Goal: Find specific page/section: Find specific page/section

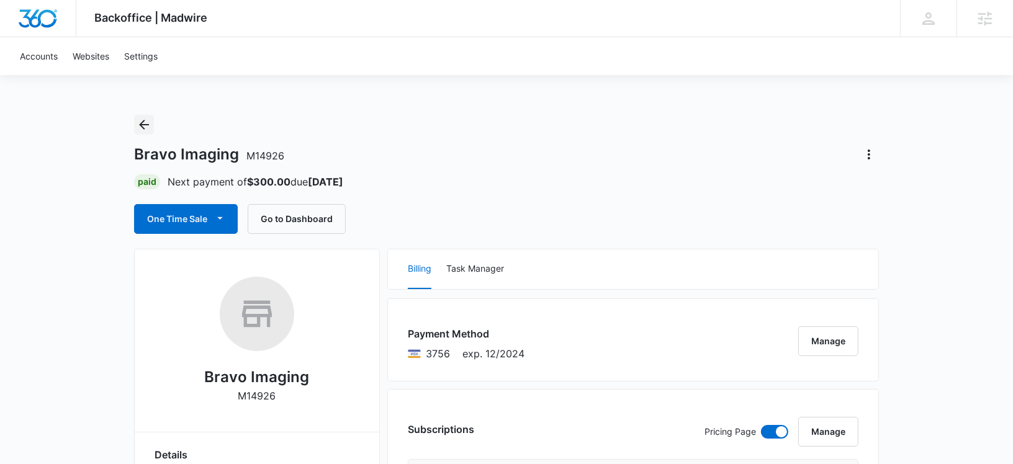
click at [148, 121] on icon "Back" at bounding box center [144, 124] width 15 height 15
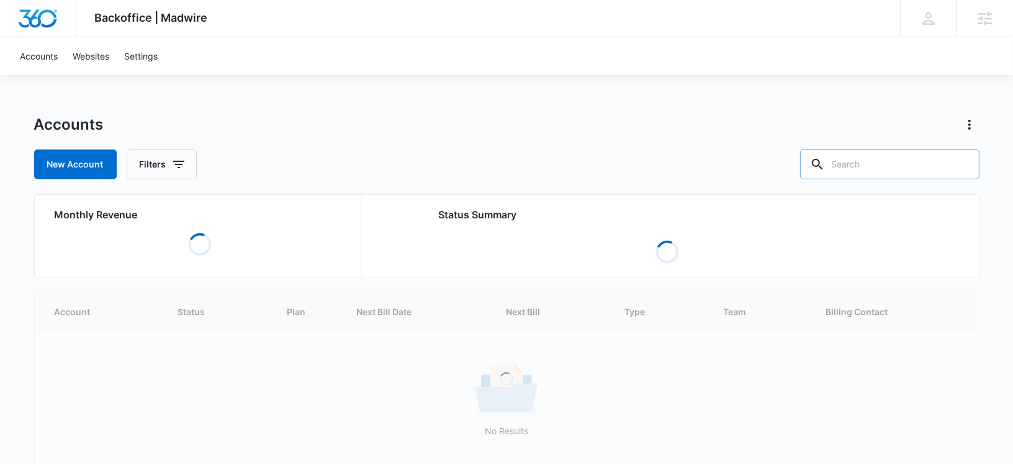
click at [895, 170] on input "text" at bounding box center [889, 165] width 179 height 30
paste input "M9306"
type input "M9306"
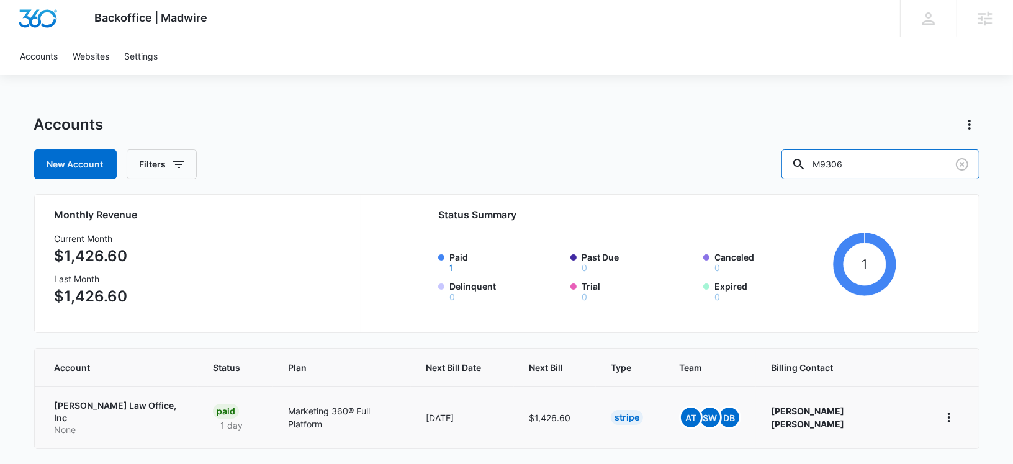
scroll to position [11, 0]
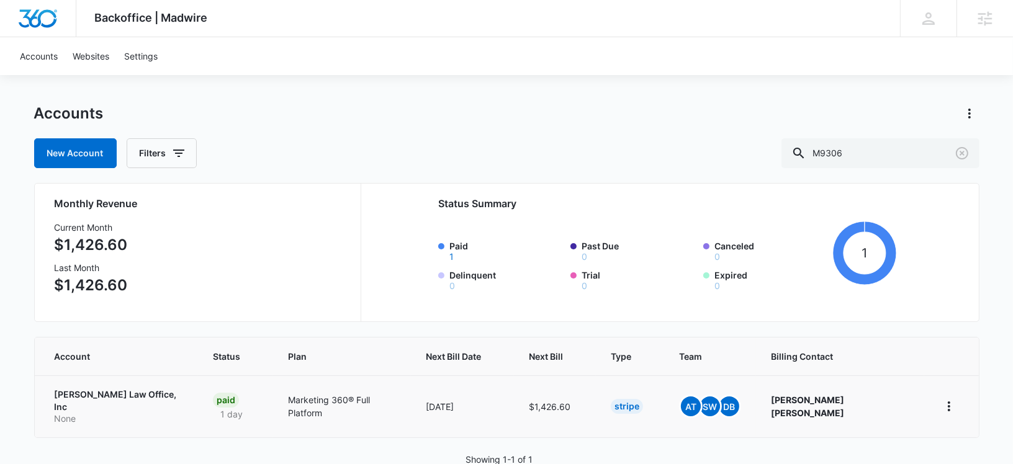
click at [73, 391] on p "[PERSON_NAME] Law Office, Inc" at bounding box center [119, 400] width 128 height 24
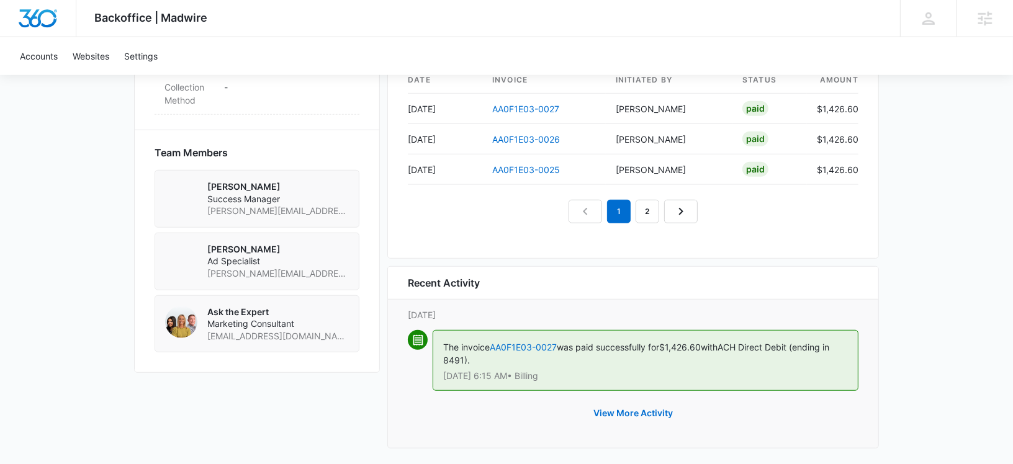
scroll to position [863, 0]
